Goal: Task Accomplishment & Management: Manage account settings

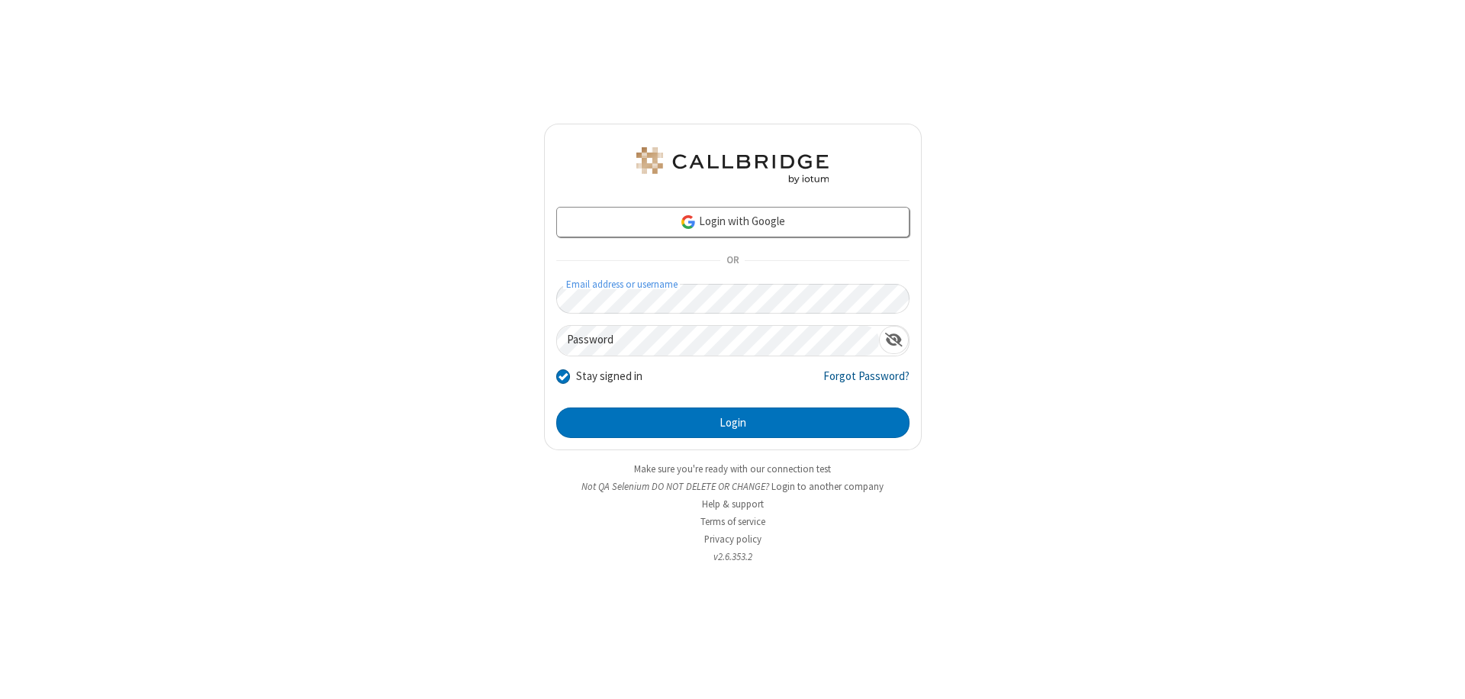
click at [867, 381] on link "Forgot Password?" at bounding box center [866, 382] width 86 height 29
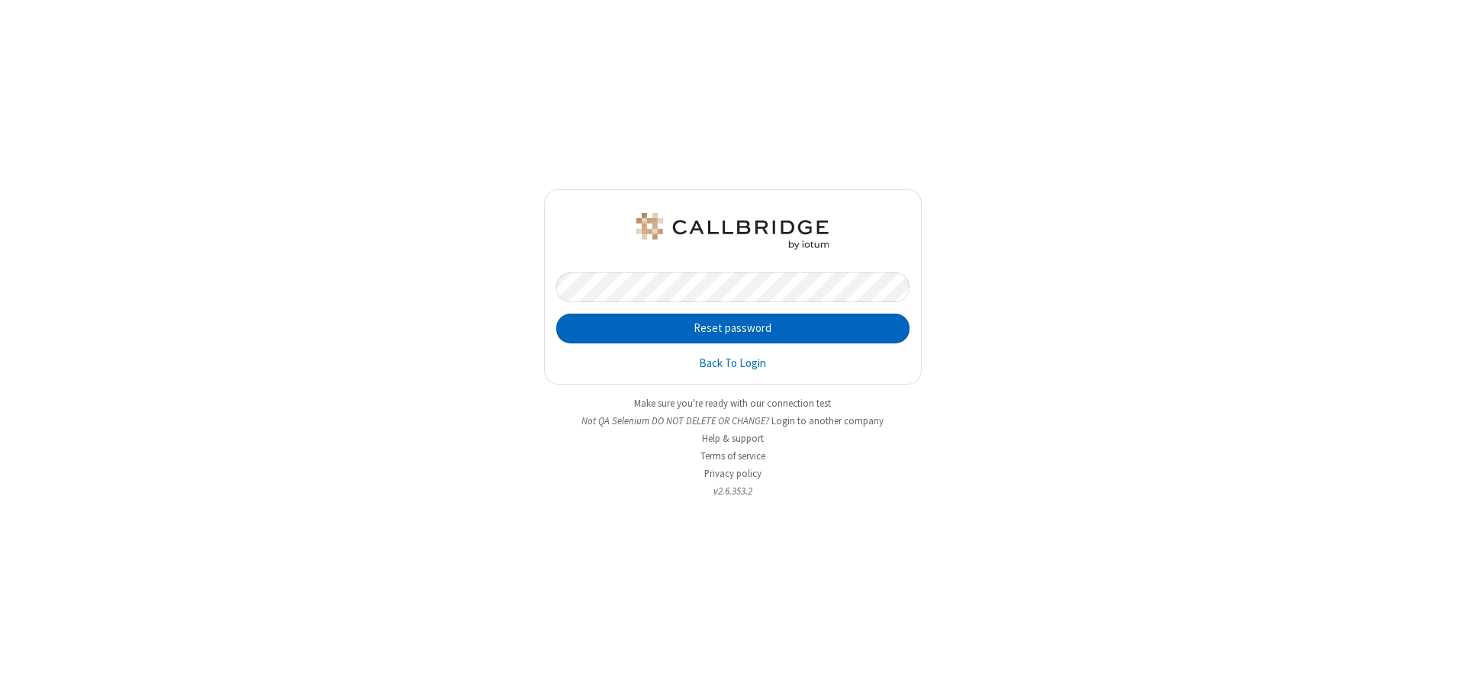
click at [732, 328] on button "Reset password" at bounding box center [732, 329] width 353 height 31
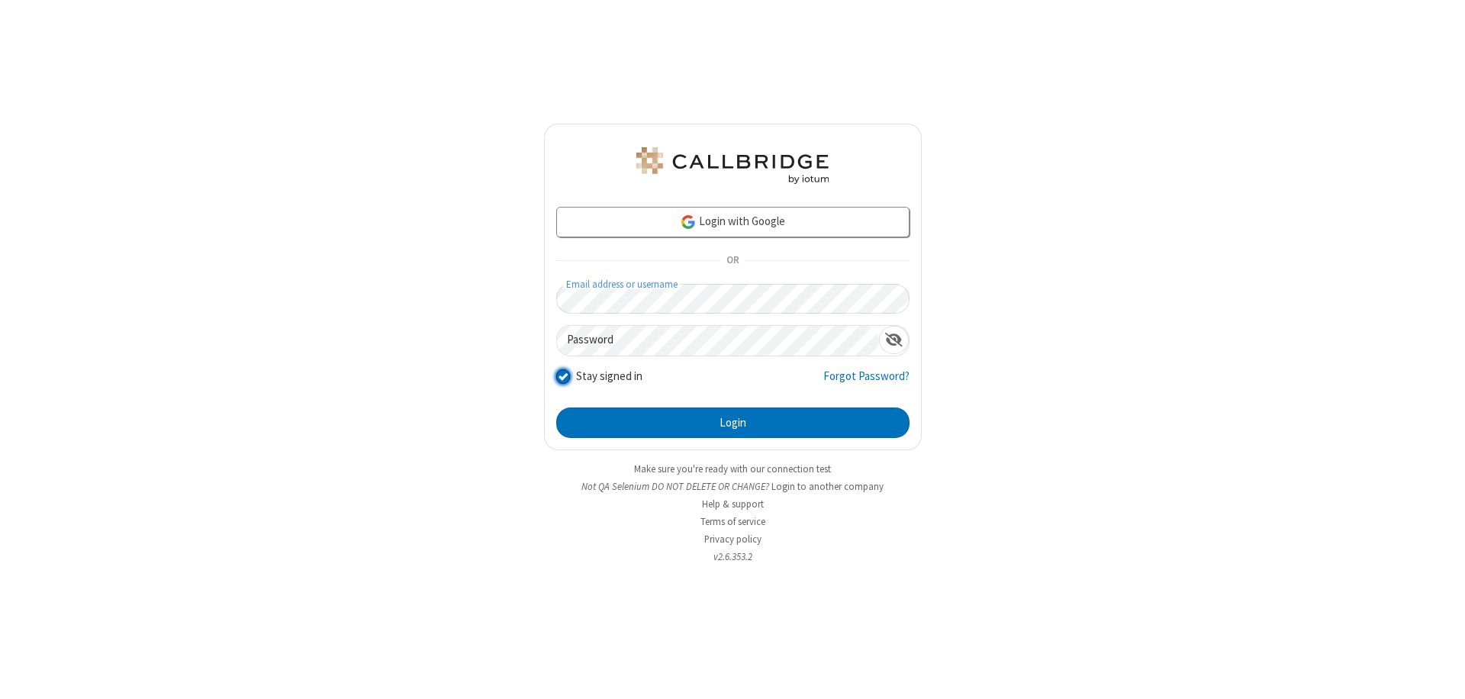
click at [562, 375] on input "Stay signed in" at bounding box center [563, 376] width 14 height 16
checkbox input "false"
click at [732, 423] on button "Login" at bounding box center [732, 422] width 353 height 31
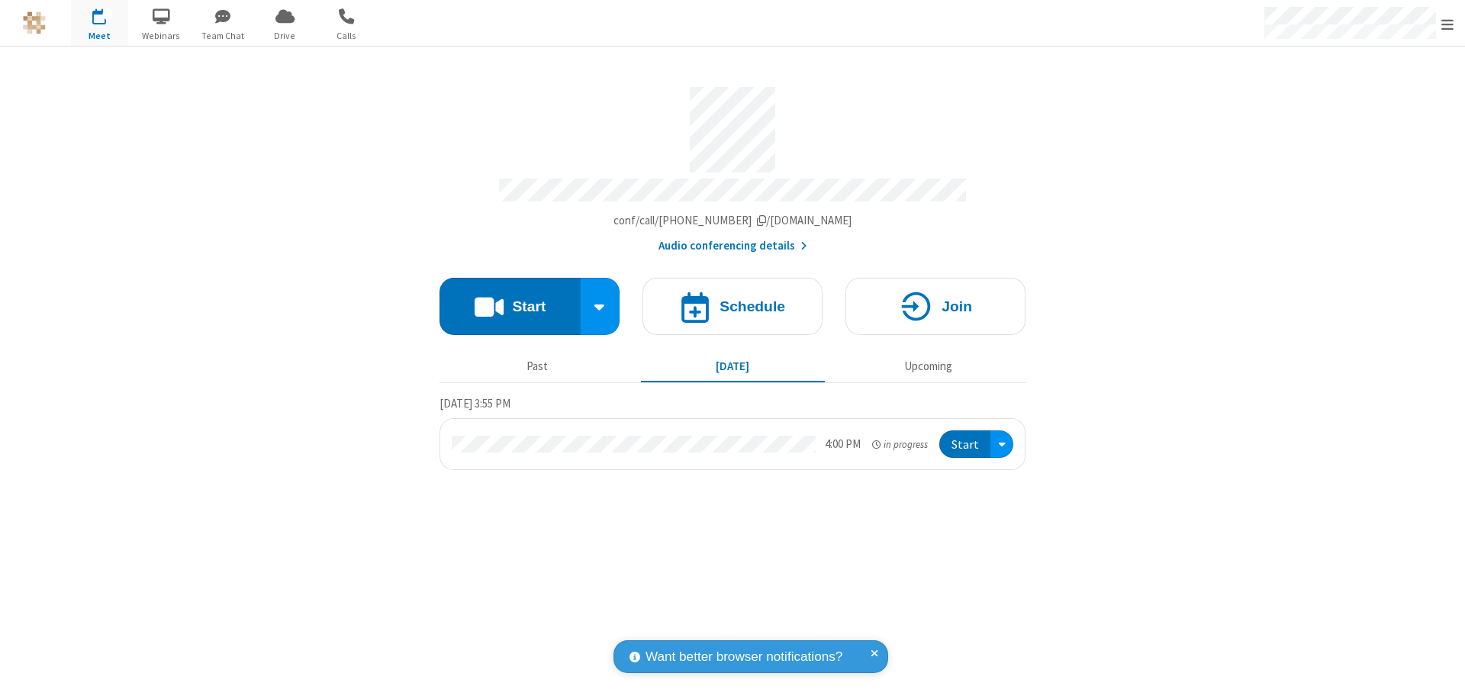
click at [1447, 23] on span "Open menu" at bounding box center [1447, 24] width 12 height 15
